Goal: Find specific page/section: Find specific page/section

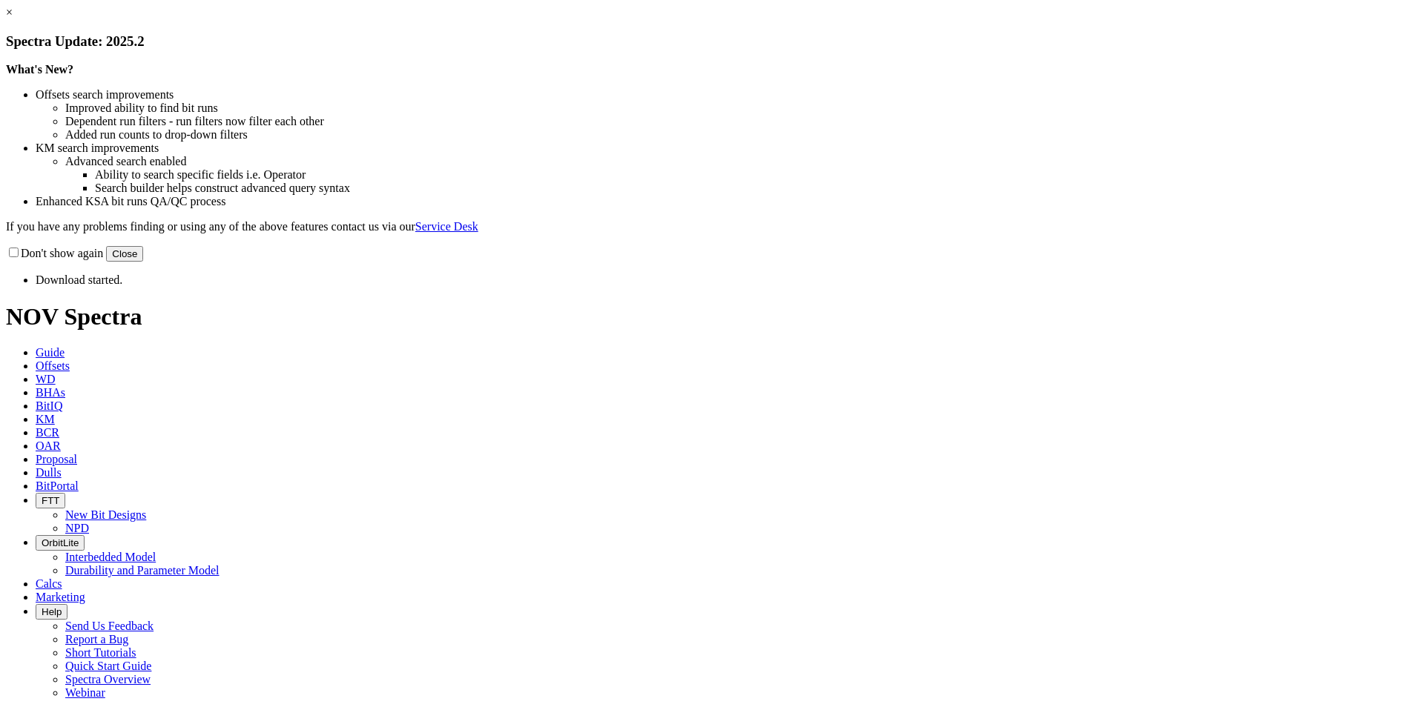
click at [13, 19] on link "×" at bounding box center [9, 12] width 7 height 13
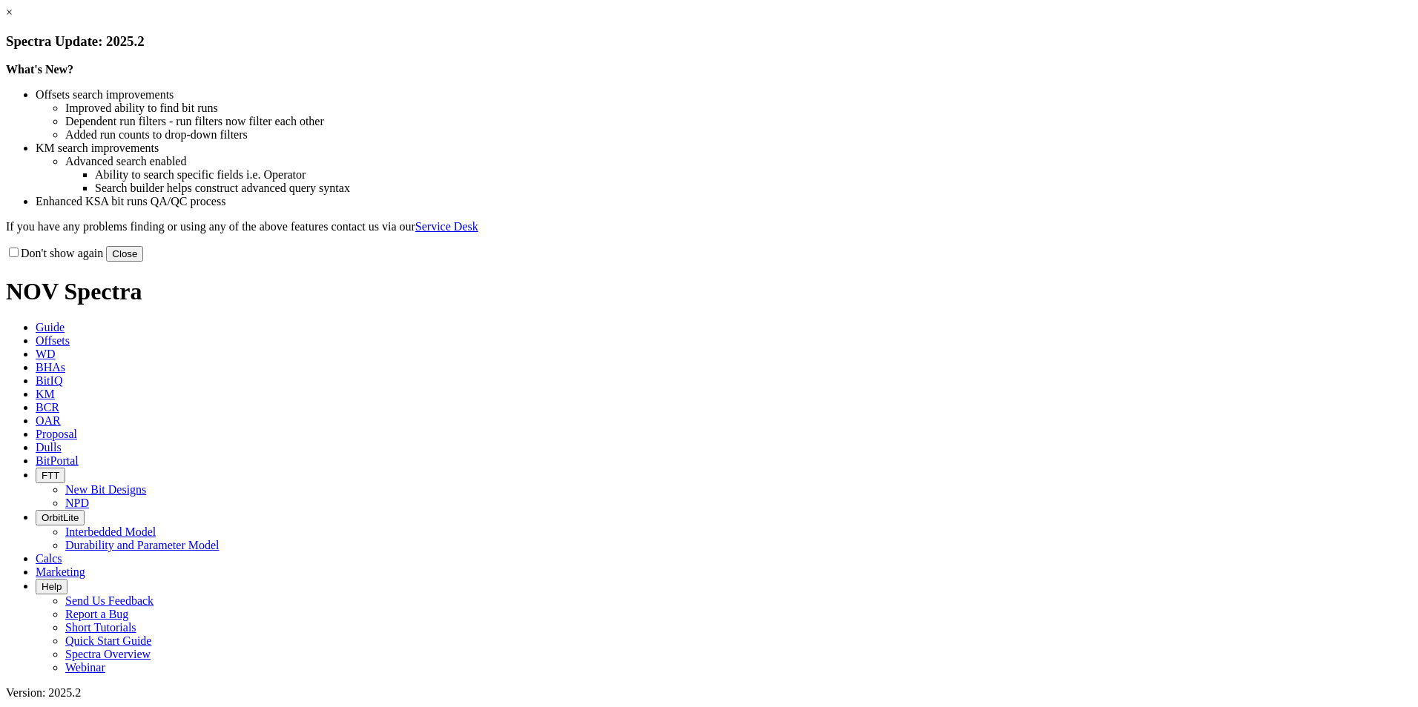
click at [13, 19] on link "×" at bounding box center [9, 12] width 7 height 13
